Goal: Information Seeking & Learning: Check status

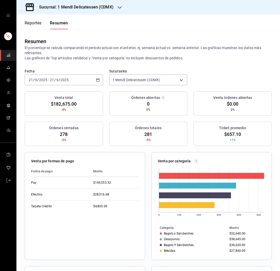
click at [32, 24] on button "Reportes" at bounding box center [33, 25] width 17 height 9
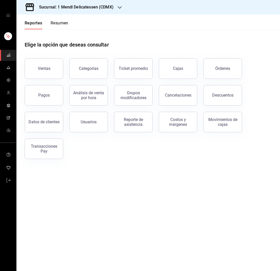
click at [177, 69] on div "Cajas" at bounding box center [178, 69] width 11 height 6
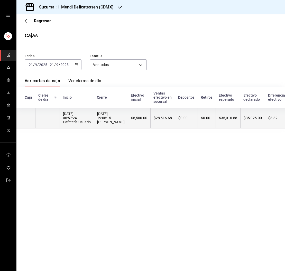
click at [95, 114] on th "[DATE] 19:06:15 [PERSON_NAME]" at bounding box center [111, 118] width 34 height 21
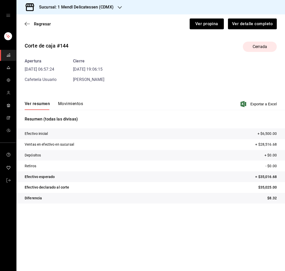
click at [80, 107] on button "Movimientos" at bounding box center [70, 105] width 25 height 9
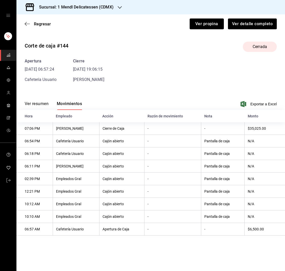
click at [78, 106] on button "Movimientos" at bounding box center [69, 105] width 25 height 9
click at [44, 23] on span "Regresar" at bounding box center [42, 24] width 17 height 5
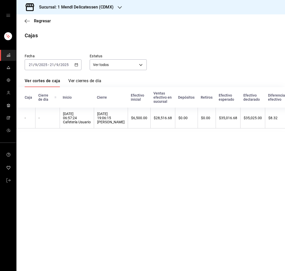
click at [43, 23] on div "Regresar" at bounding box center [150, 20] width 269 height 13
click at [43, 22] on span "Regresar" at bounding box center [42, 21] width 17 height 5
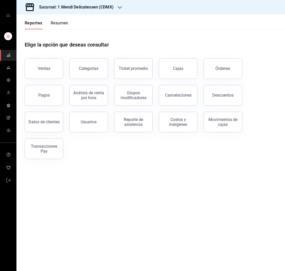
click at [48, 96] on div "Pagos" at bounding box center [44, 95] width 12 height 5
